Goal: Task Accomplishment & Management: Manage account settings

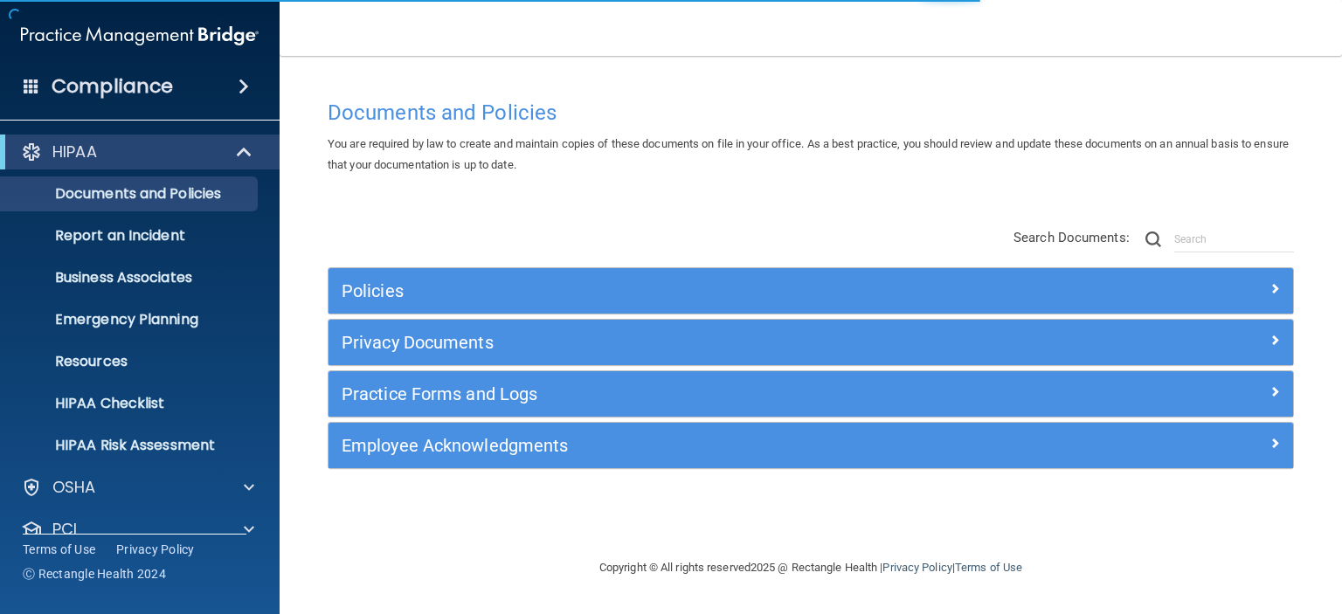
click at [671, 516] on div "Documents and Policies You are required by law to create and maintain copies of…" at bounding box center [811, 324] width 993 height 467
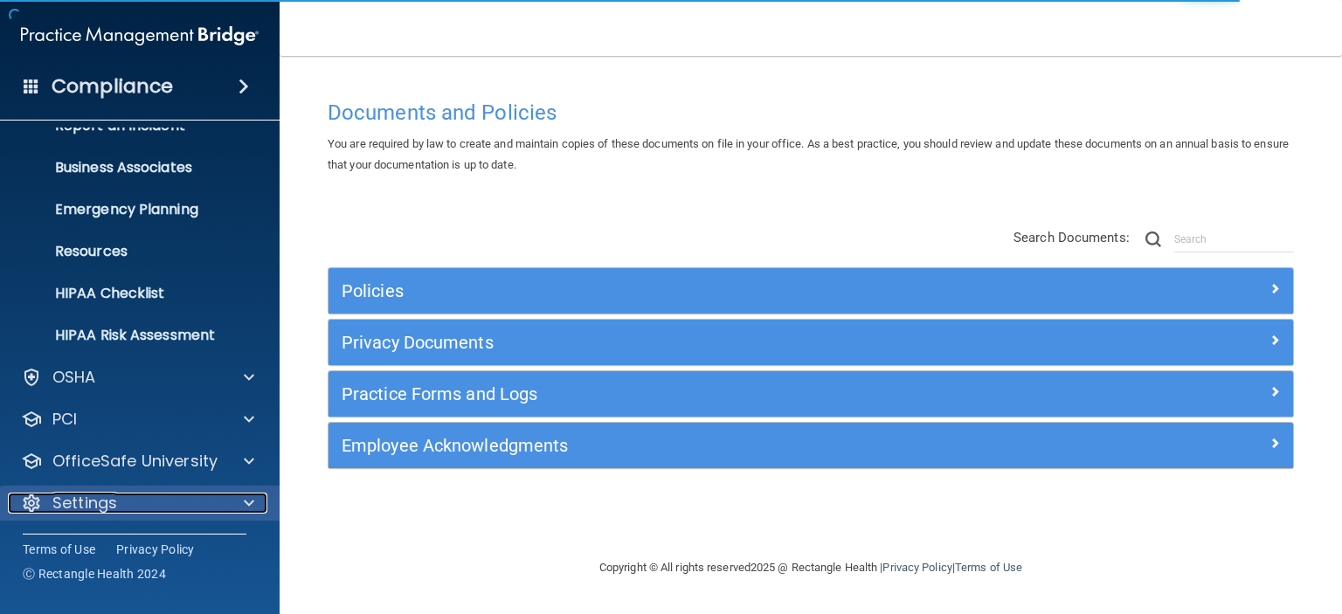
click at [250, 502] on span at bounding box center [249, 503] width 10 height 21
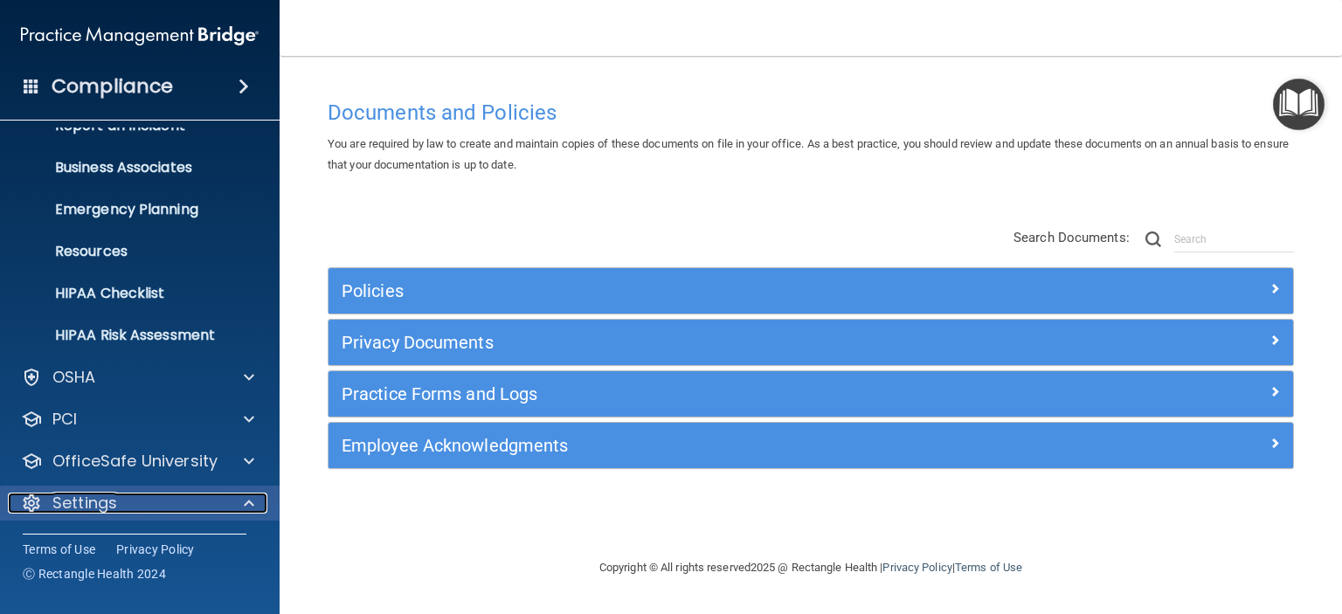
scroll to position [278, 0]
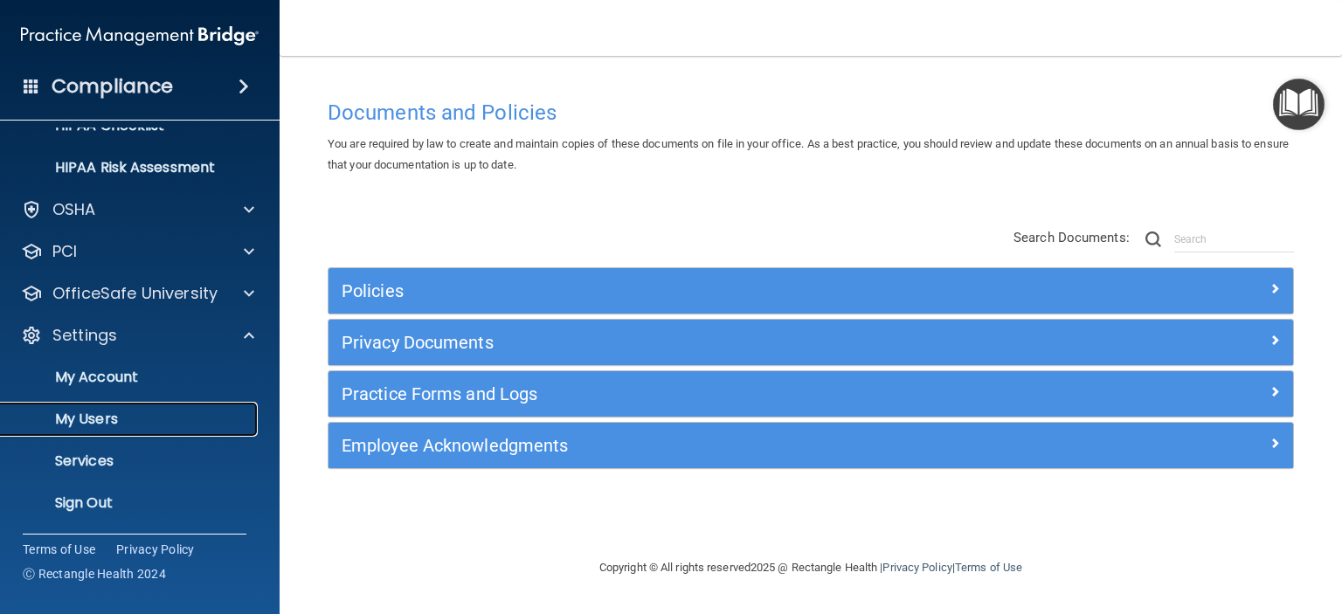
click at [96, 419] on p "My Users" at bounding box center [130, 419] width 239 height 17
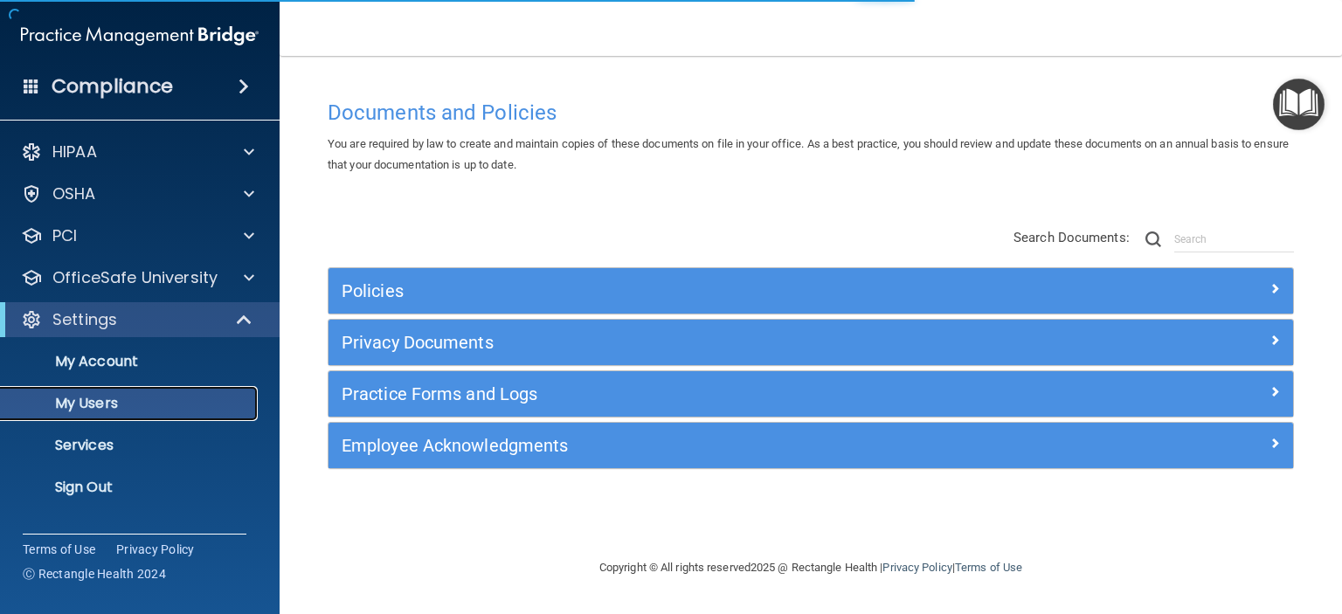
select select "20"
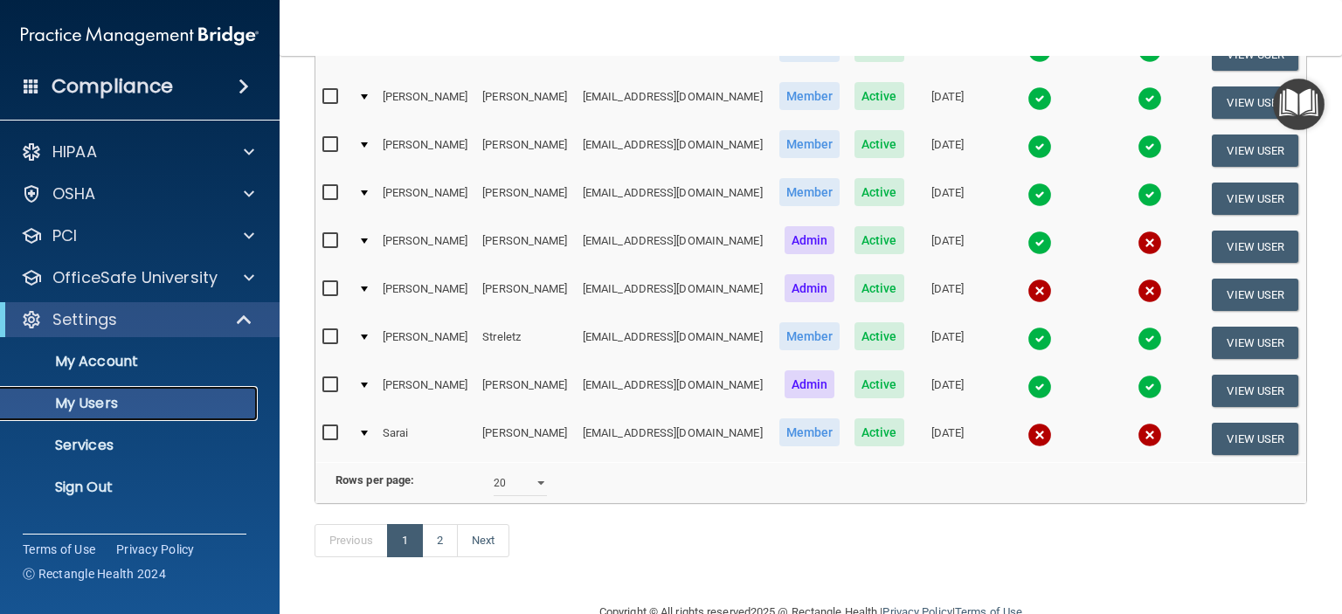
scroll to position [841, 0]
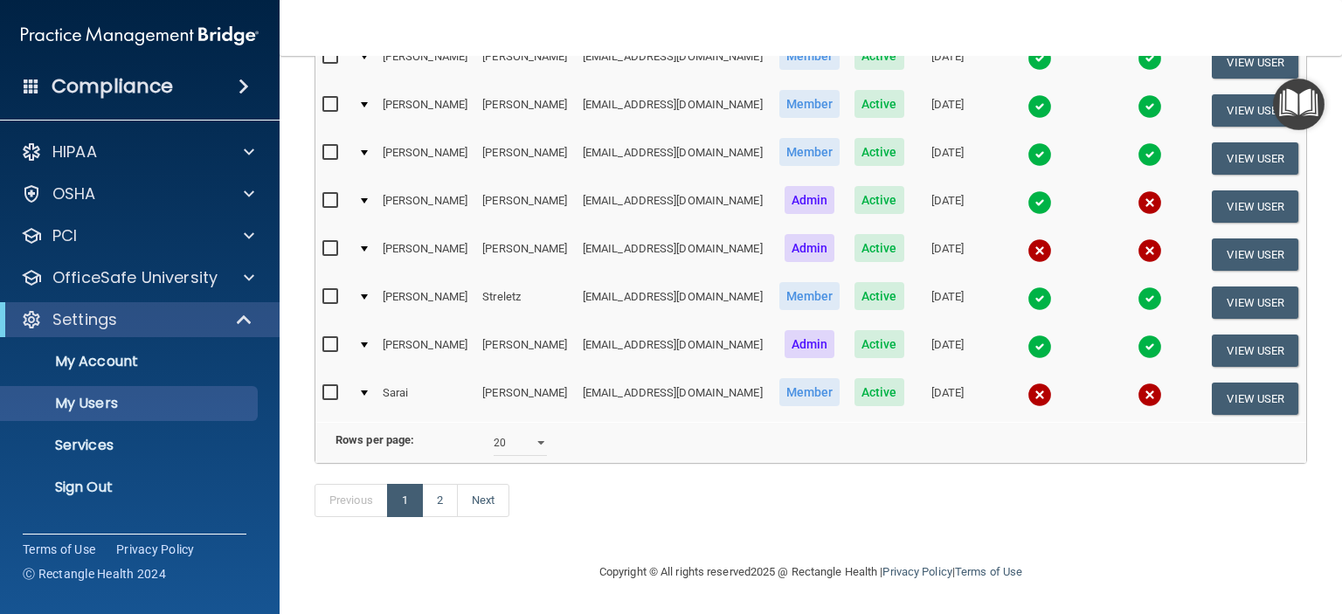
click at [329, 386] on input "checkbox" at bounding box center [332, 393] width 20 height 14
checkbox input "true"
click at [1226, 383] on button "View User" at bounding box center [1255, 399] width 87 height 32
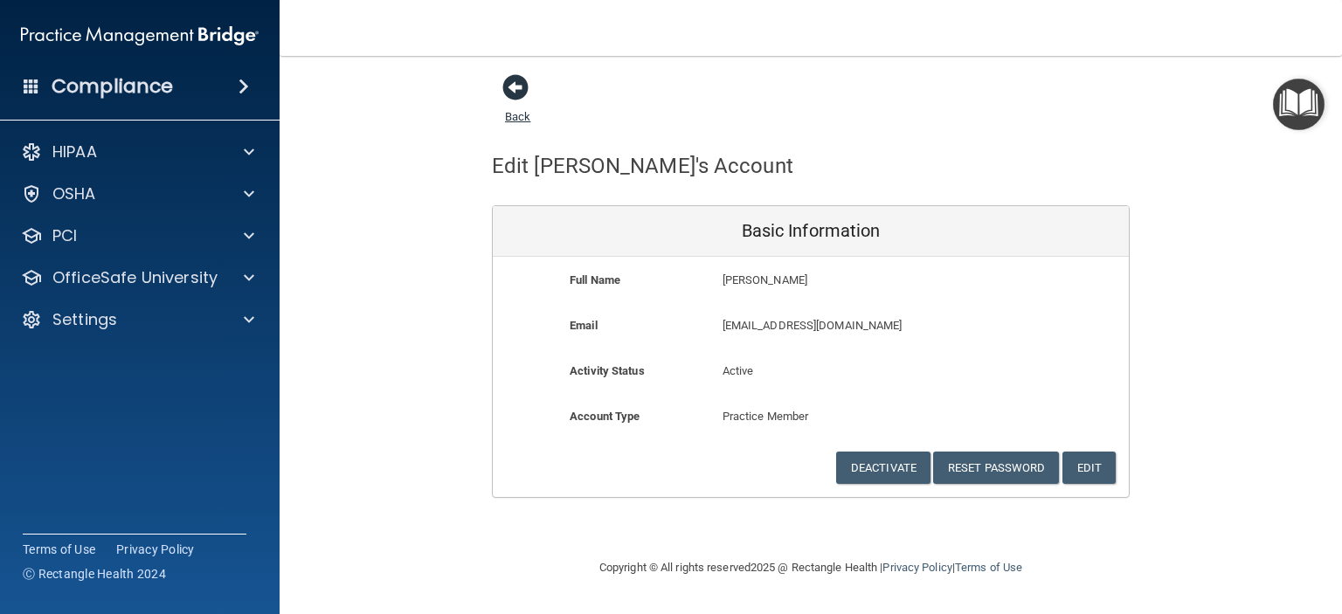
click at [515, 87] on span at bounding box center [515, 87] width 26 height 26
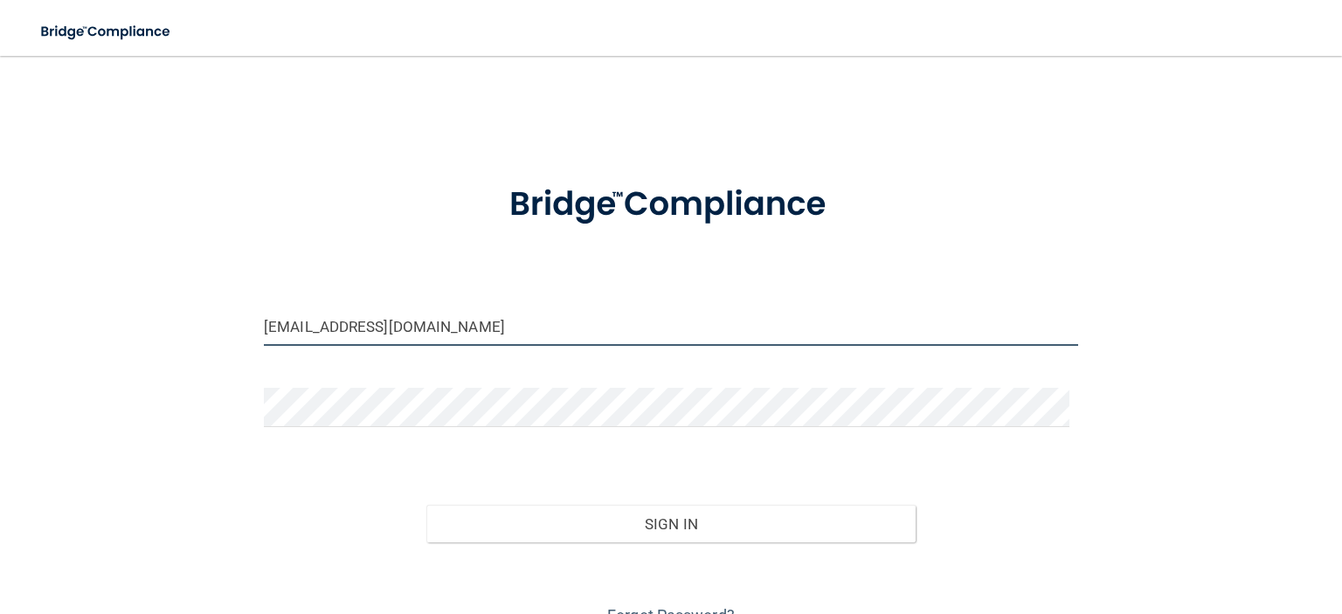
click at [438, 329] on input "[EMAIL_ADDRESS][DOMAIN_NAME]" at bounding box center [671, 326] width 814 height 39
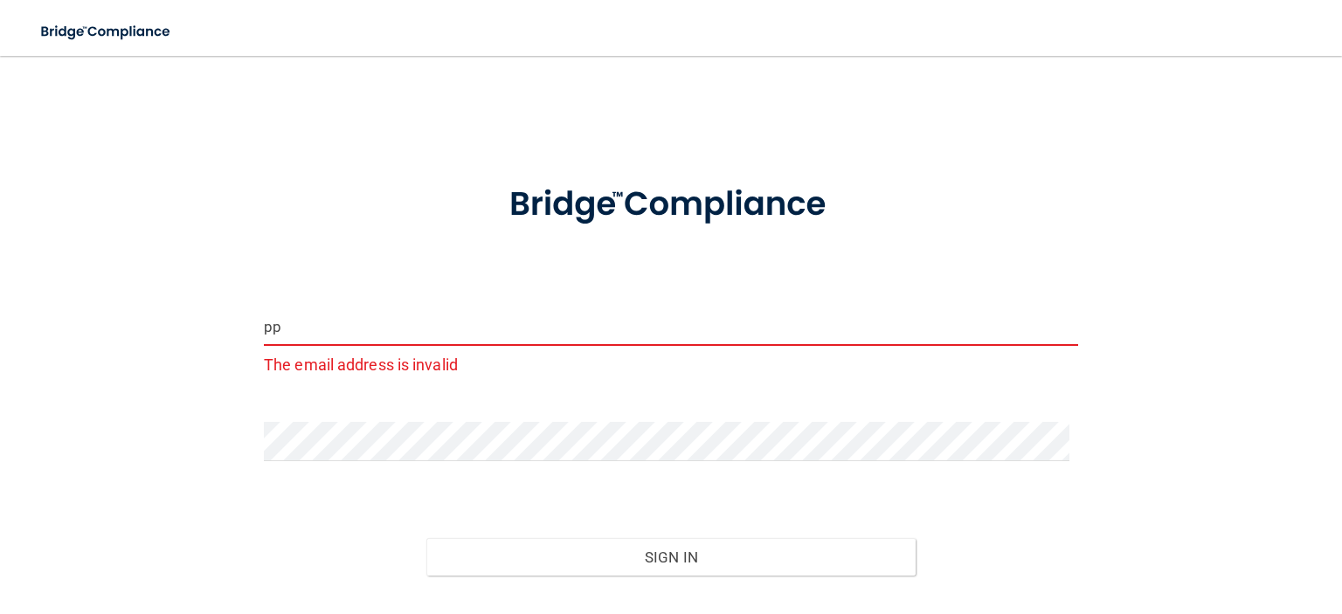
type input "p"
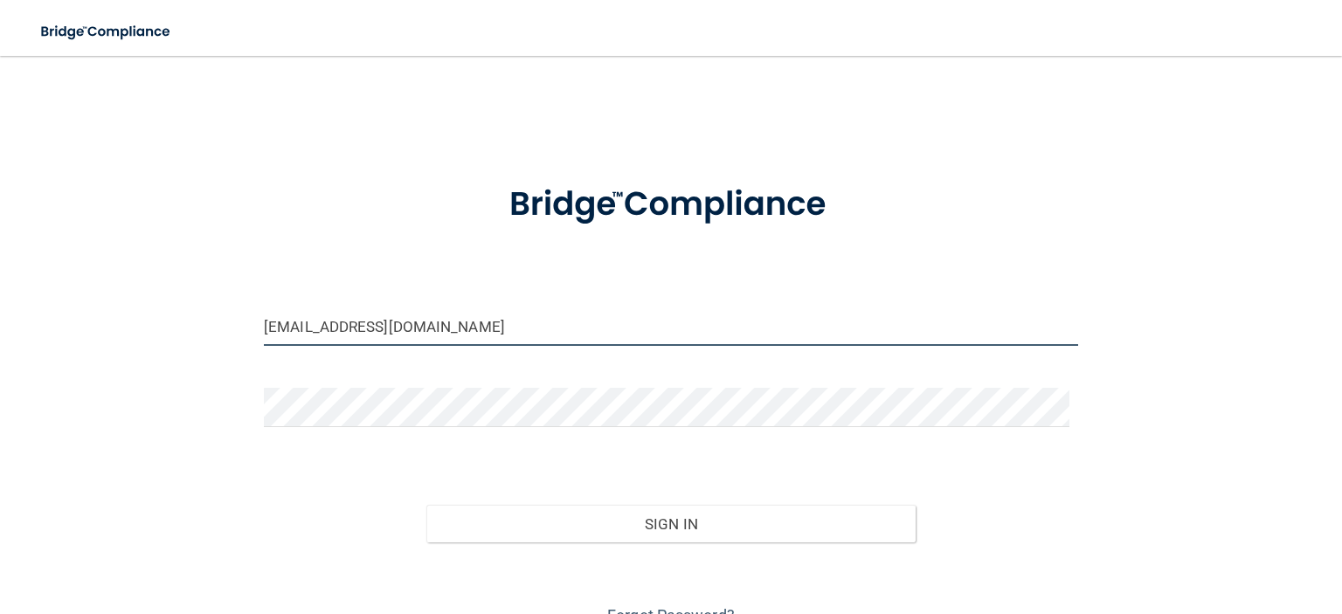
type input "[EMAIL_ADDRESS][DOMAIN_NAME]"
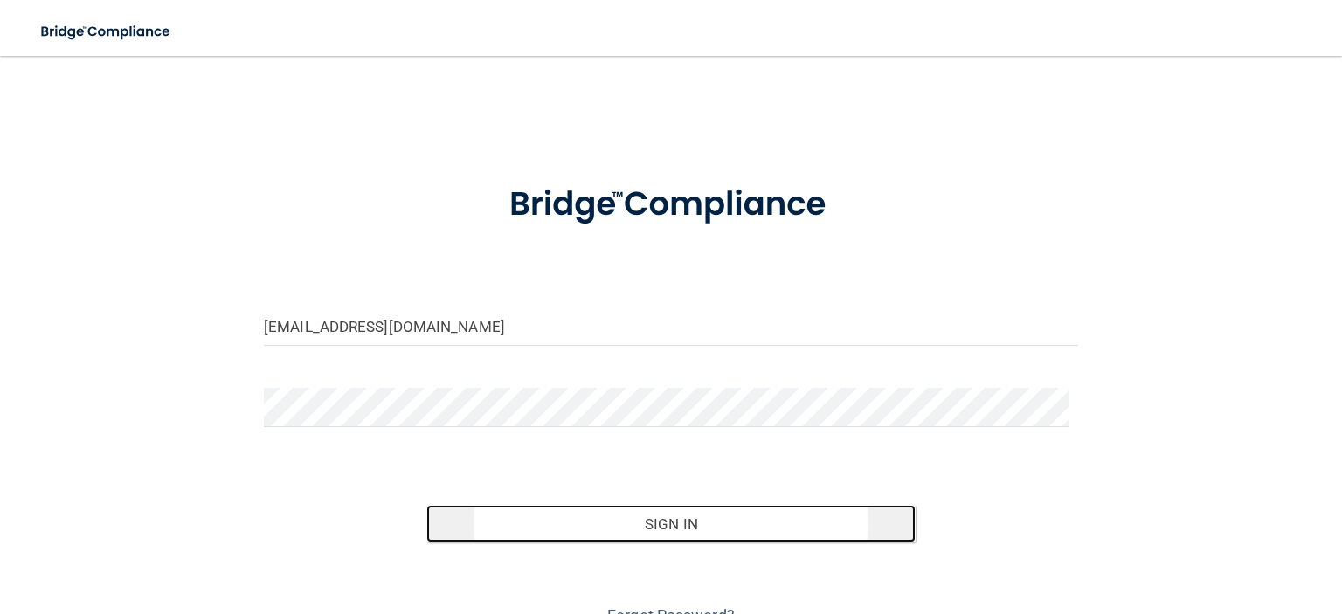
click at [680, 523] on button "Sign In" at bounding box center [670, 524] width 488 height 38
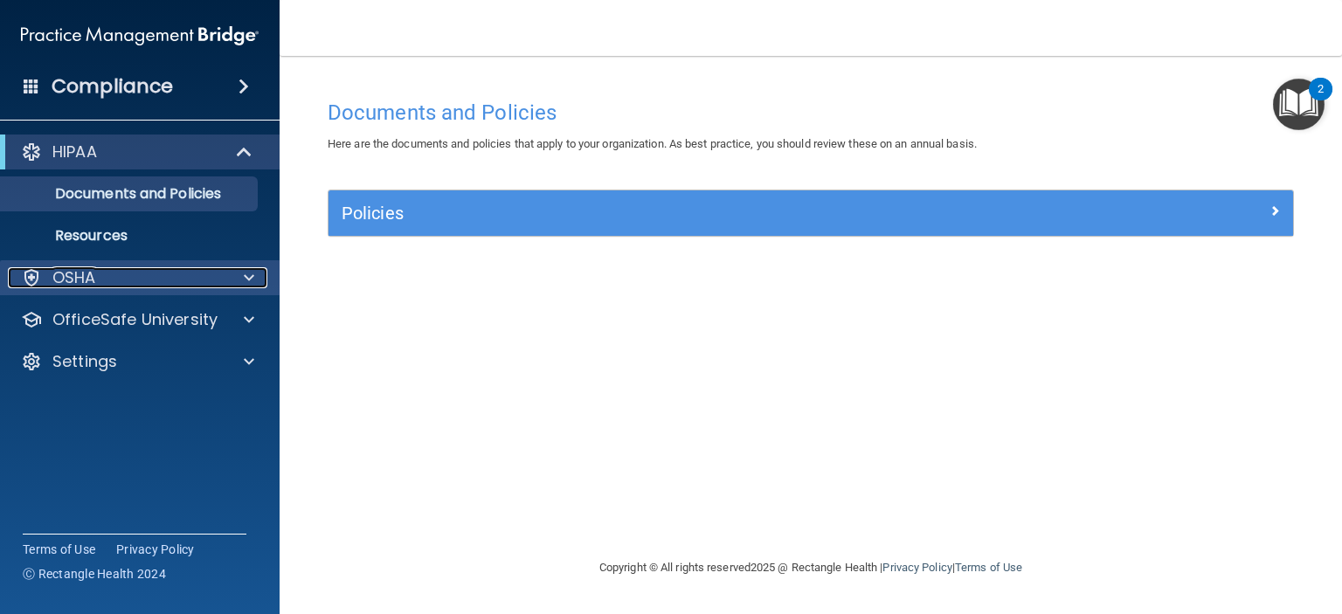
click at [248, 282] on span at bounding box center [249, 277] width 10 height 21
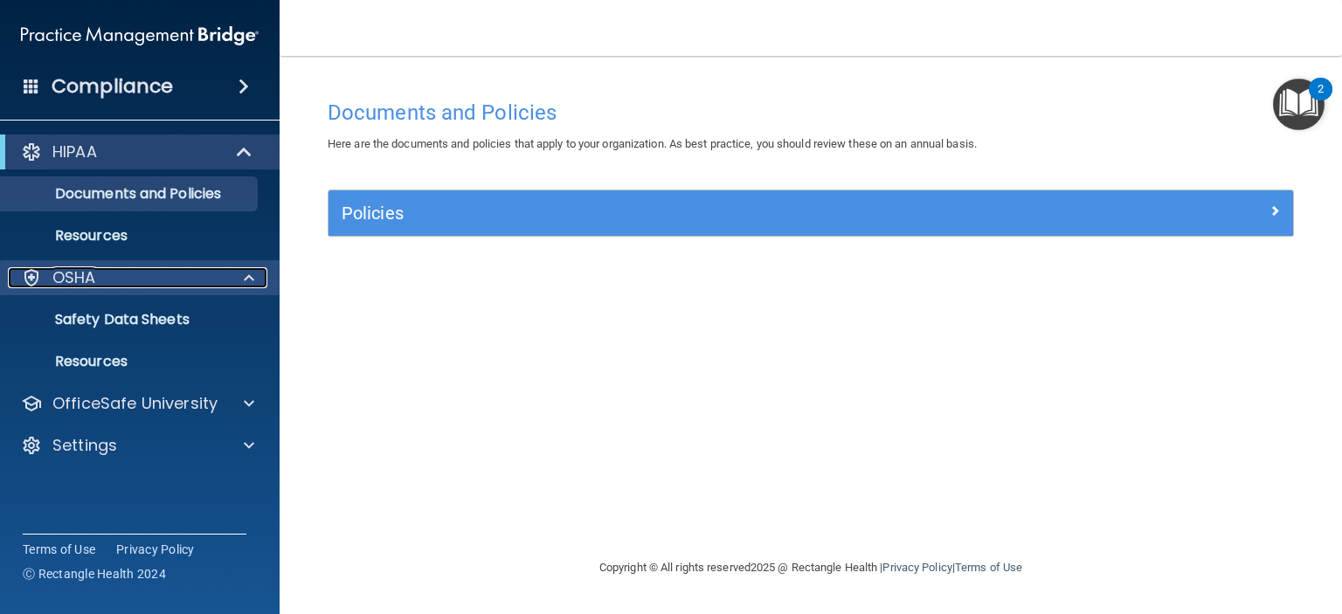
click at [77, 281] on p "OSHA" at bounding box center [74, 277] width 44 height 21
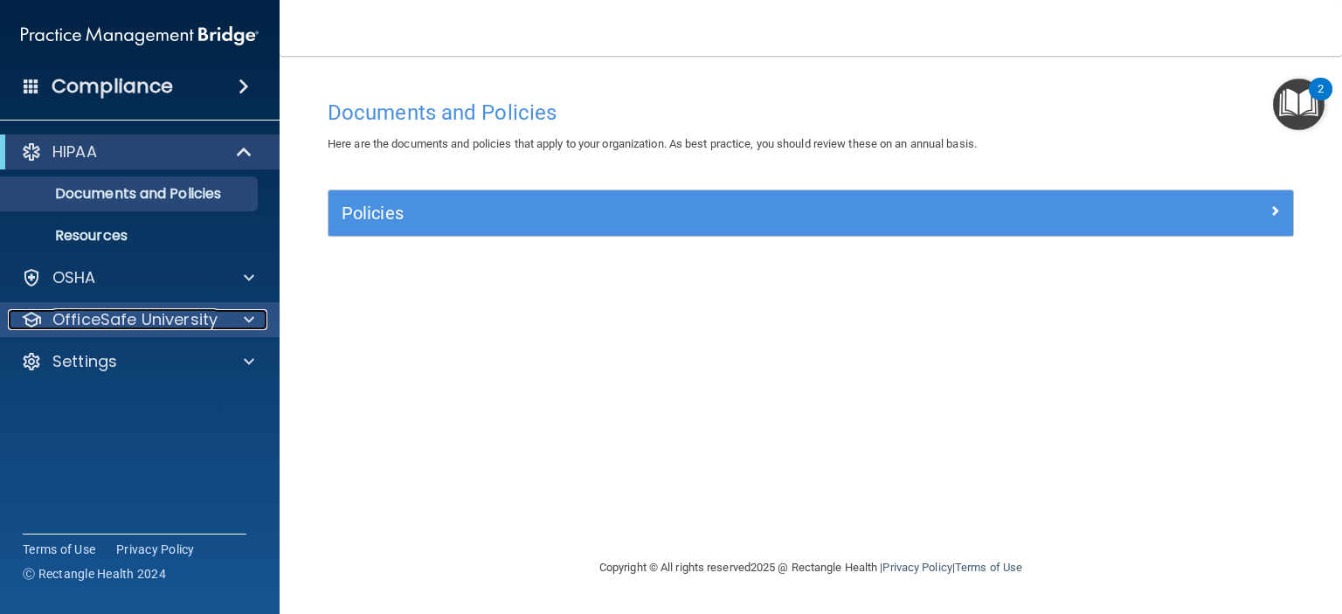
click at [259, 322] on div at bounding box center [247, 319] width 44 height 21
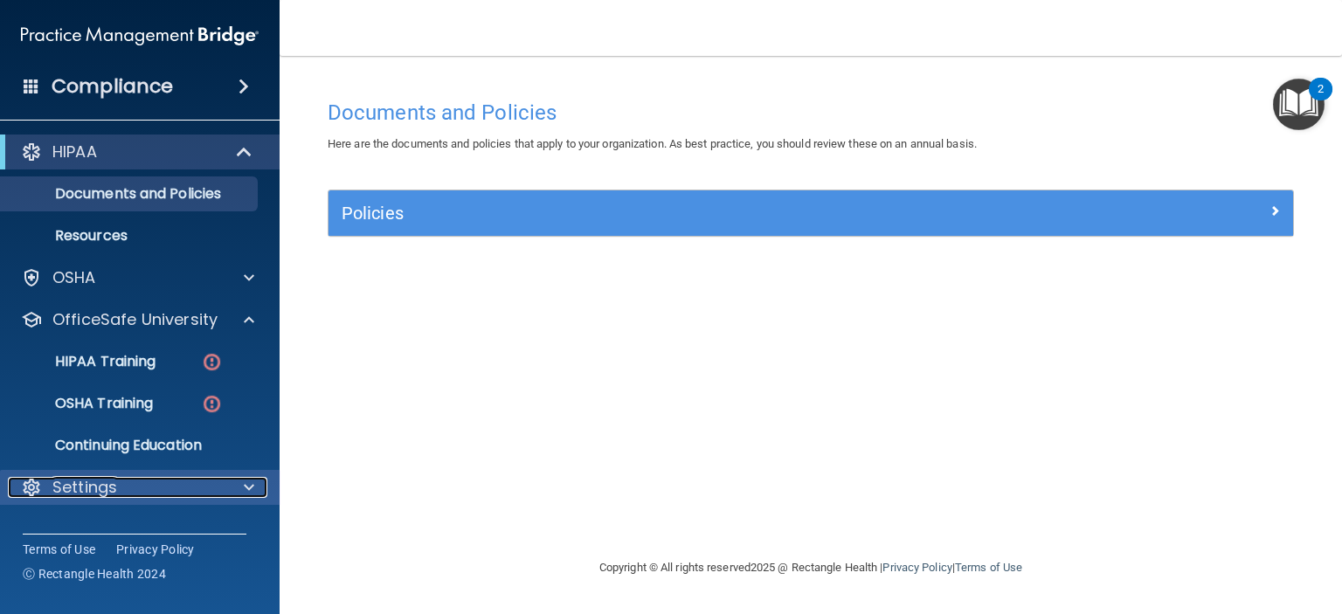
click at [245, 485] on span at bounding box center [249, 487] width 10 height 21
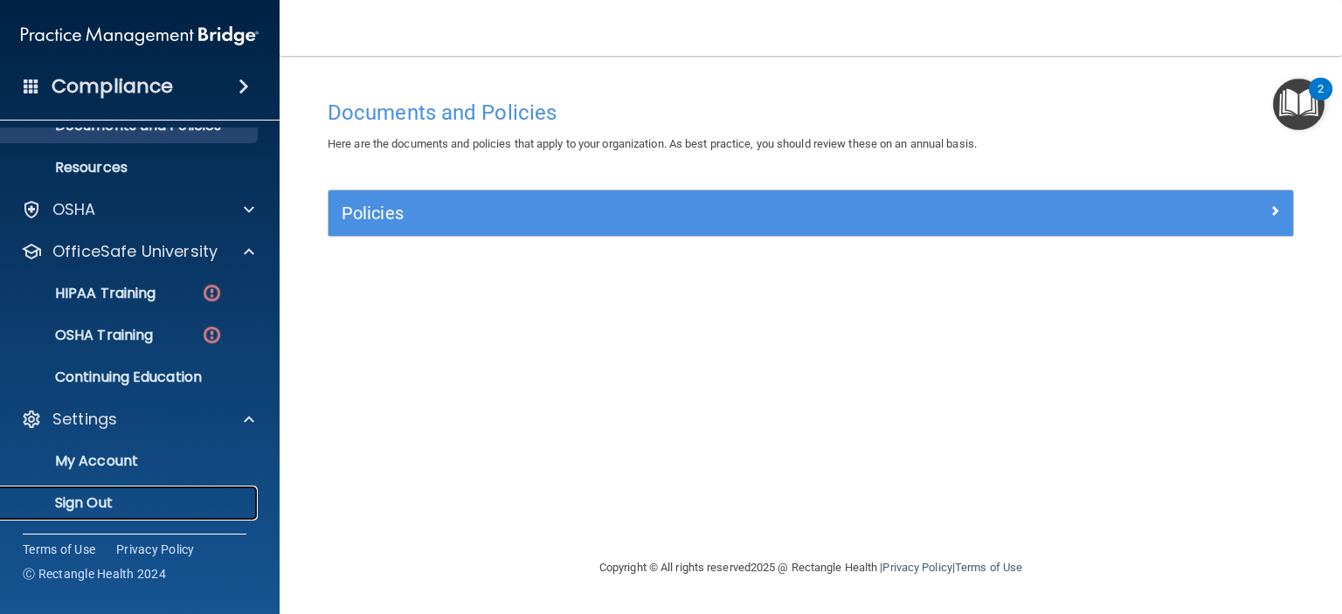
click at [80, 491] on link "Sign Out" at bounding box center [120, 503] width 275 height 35
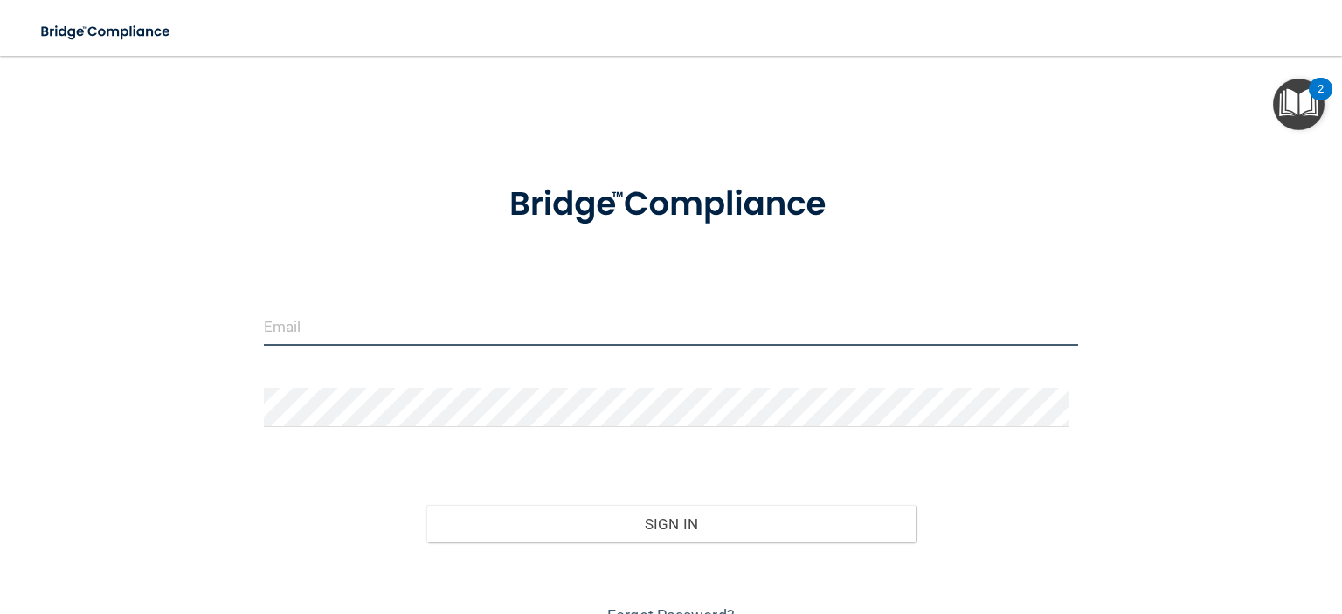
type input "[EMAIL_ADDRESS][DOMAIN_NAME]"
